Goal: Task Accomplishment & Management: Manage account settings

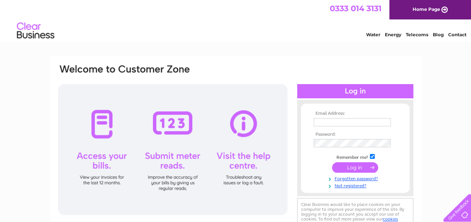
click at [336, 123] on input "text" at bounding box center [351, 122] width 77 height 8
type input "info@blackthorntattoo.com"
click at [358, 168] on input "submit" at bounding box center [355, 167] width 46 height 10
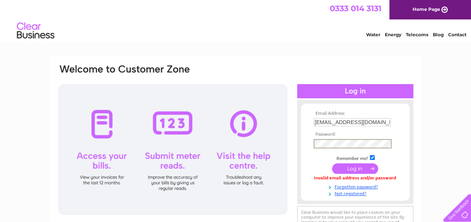
click at [368, 165] on input "submit" at bounding box center [355, 169] width 46 height 10
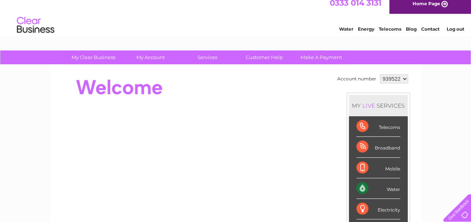
scroll to position [4, 0]
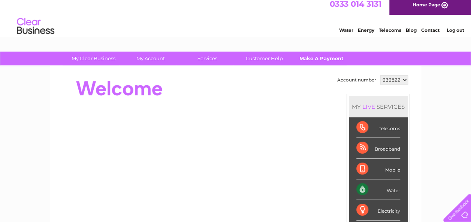
click at [311, 55] on link "Make A Payment" at bounding box center [321, 59] width 62 height 14
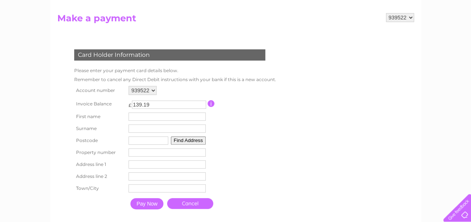
scroll to position [72, 0]
